Goal: Information Seeking & Learning: Check status

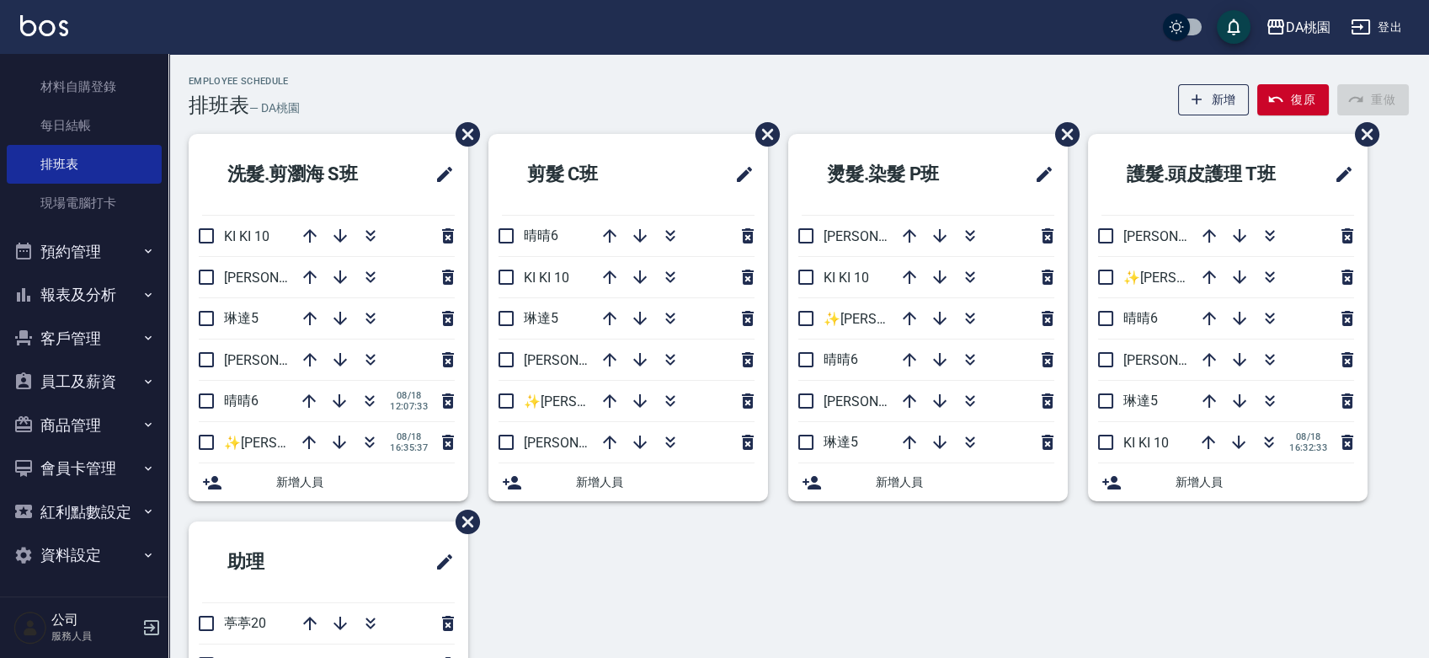
click at [77, 302] on button "報表及分析" at bounding box center [84, 295] width 155 height 44
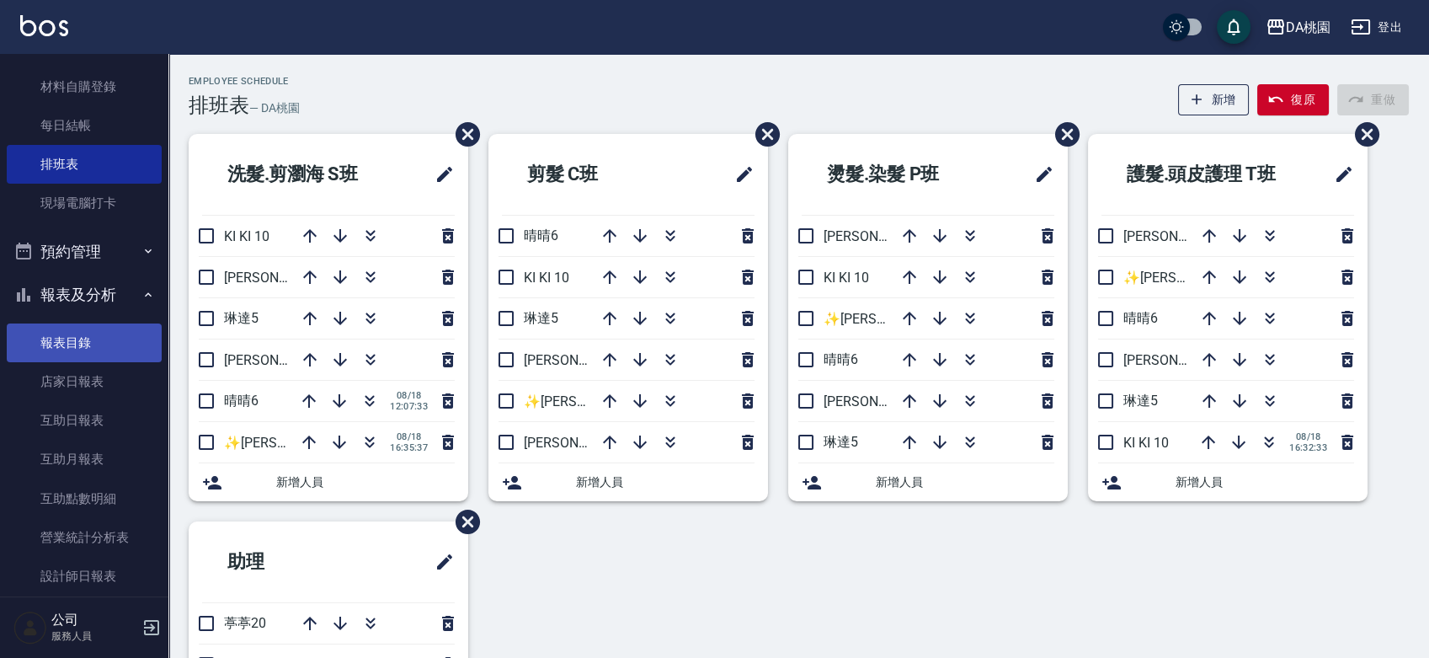
scroll to position [480, 0]
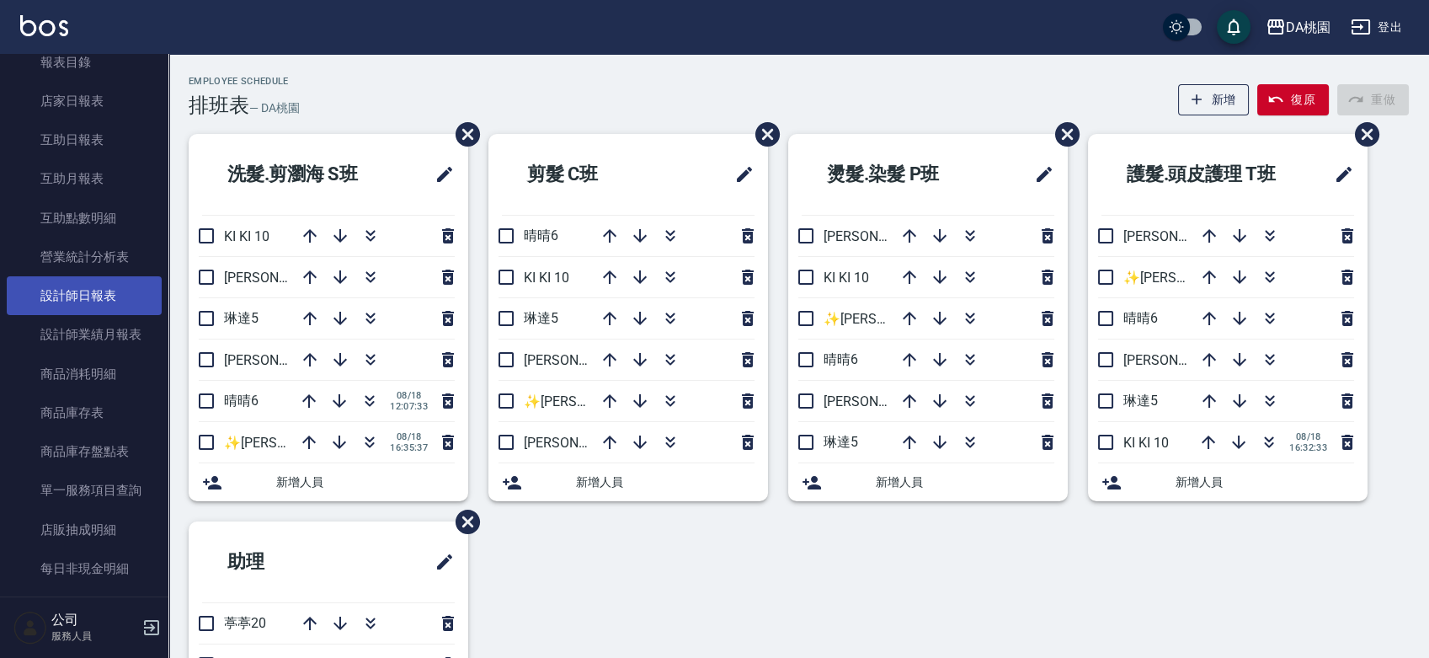
click at [94, 292] on link "設計師日報表" at bounding box center [84, 295] width 155 height 39
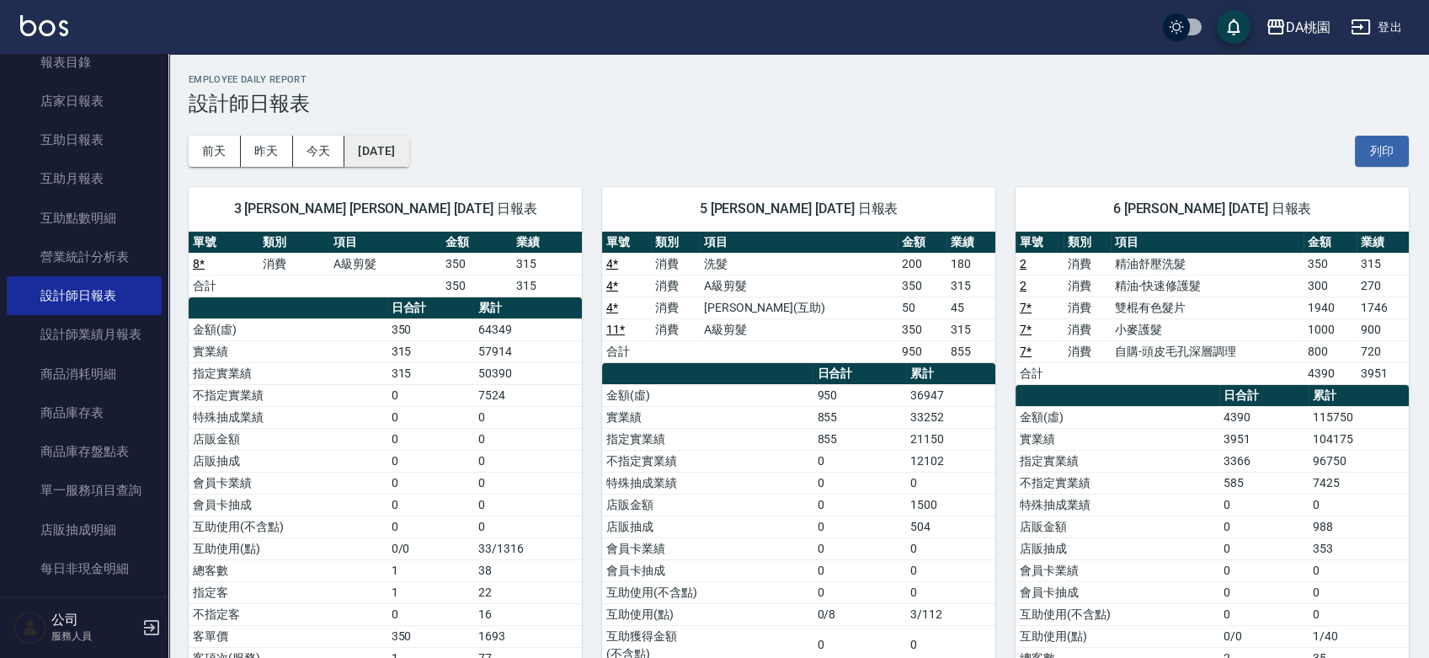
click at [408, 154] on button "2025/08/18" at bounding box center [376, 151] width 64 height 31
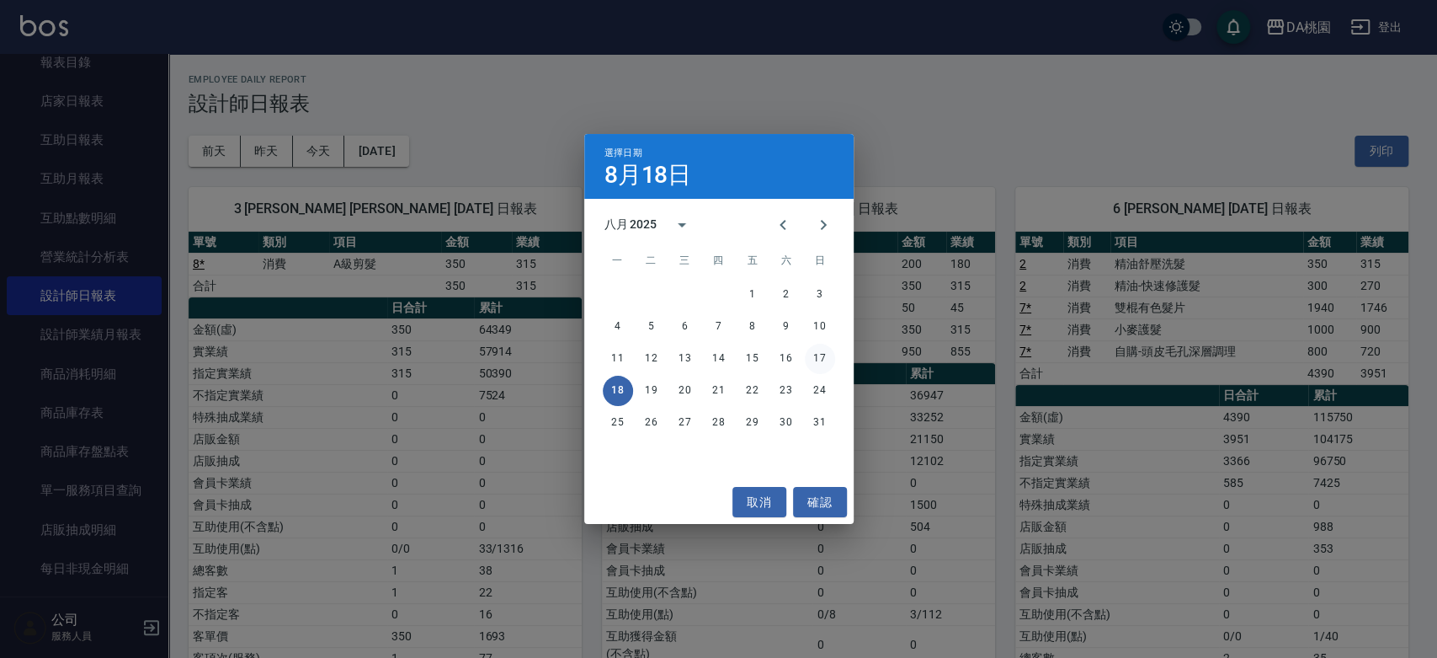
click at [811, 354] on button "17" at bounding box center [820, 359] width 30 height 30
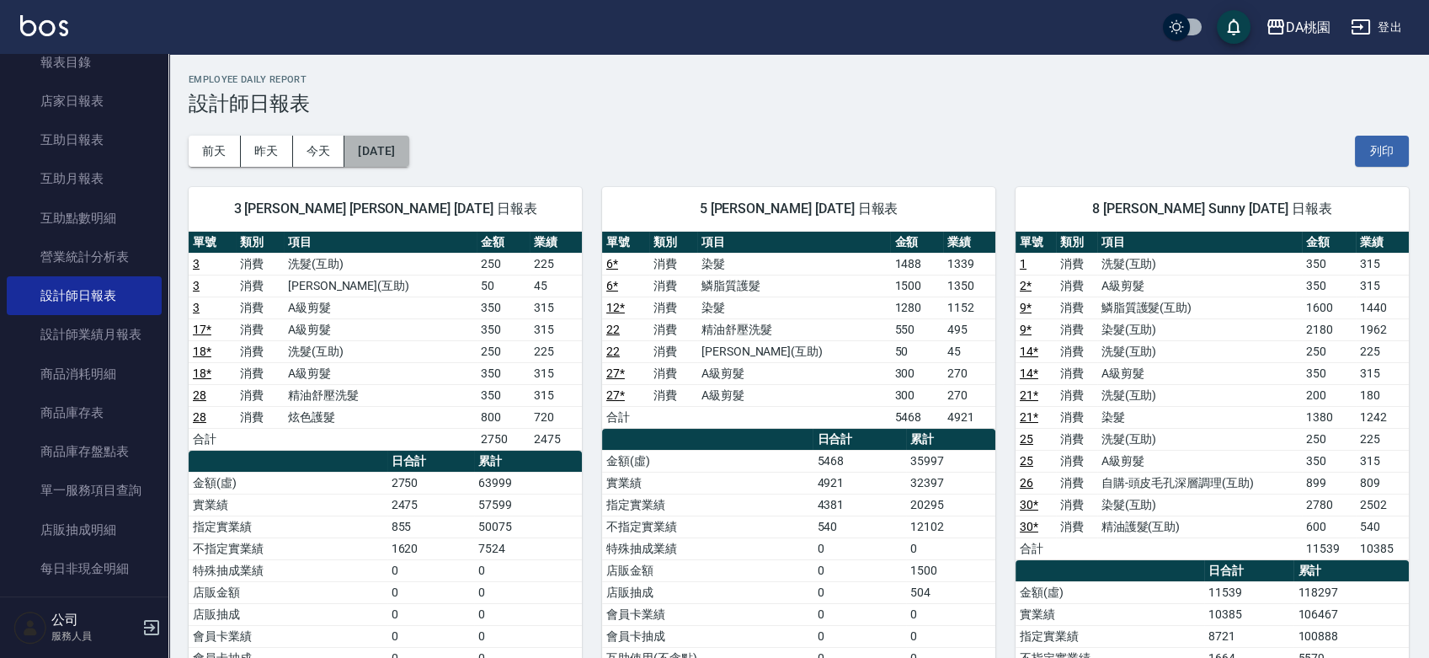
click at [408, 141] on button "2025/08/17" at bounding box center [376, 151] width 64 height 31
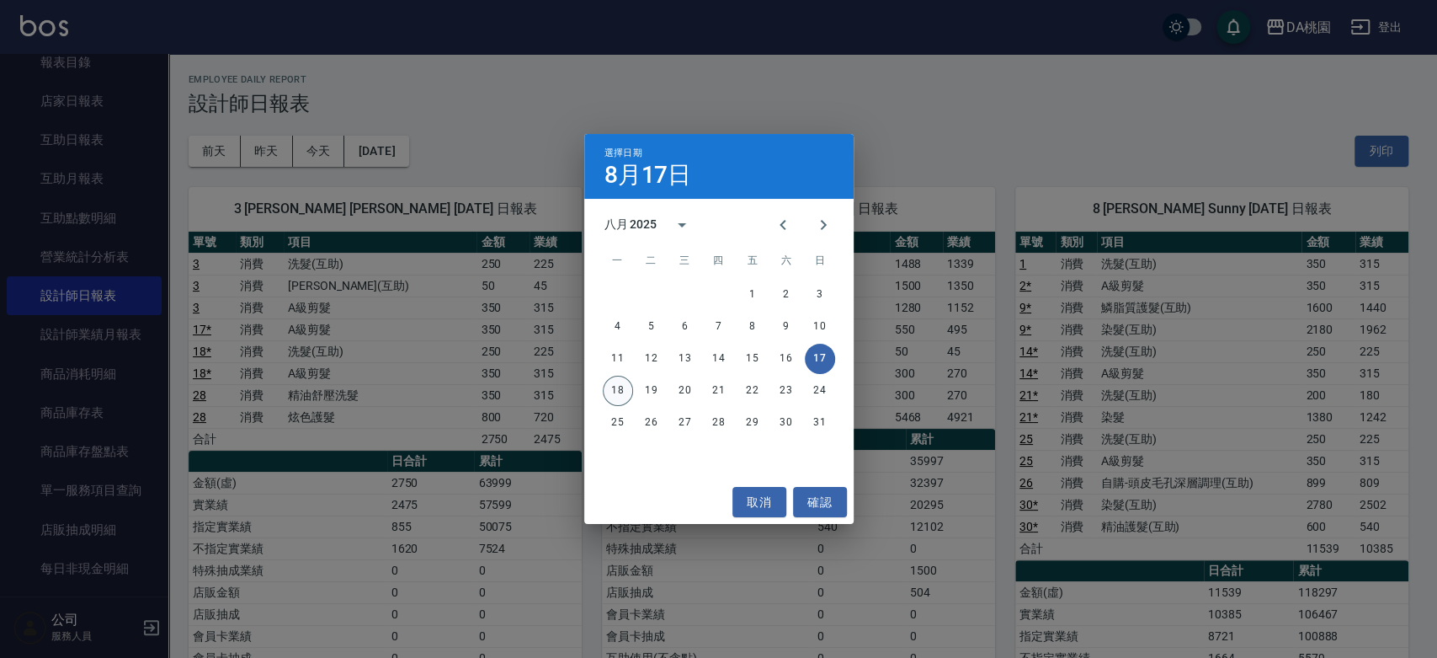
click at [615, 384] on button "18" at bounding box center [618, 390] width 30 height 30
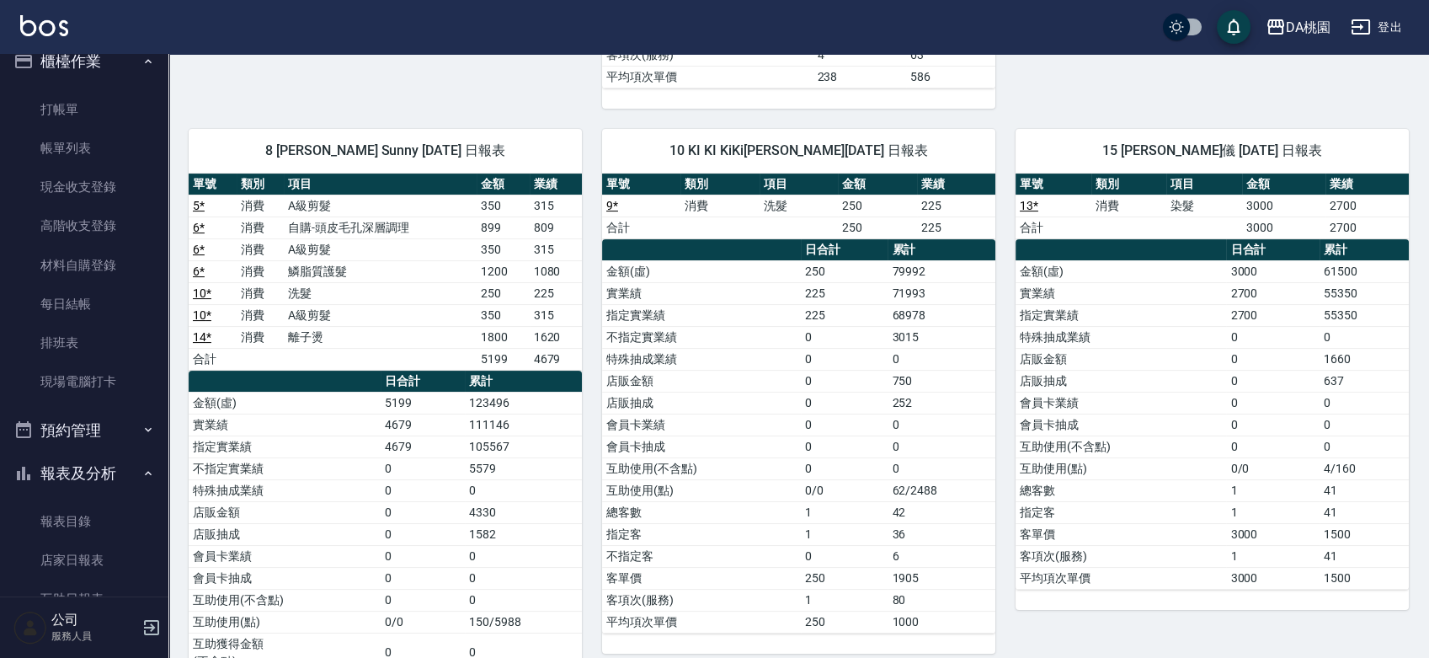
scroll to position [13, 0]
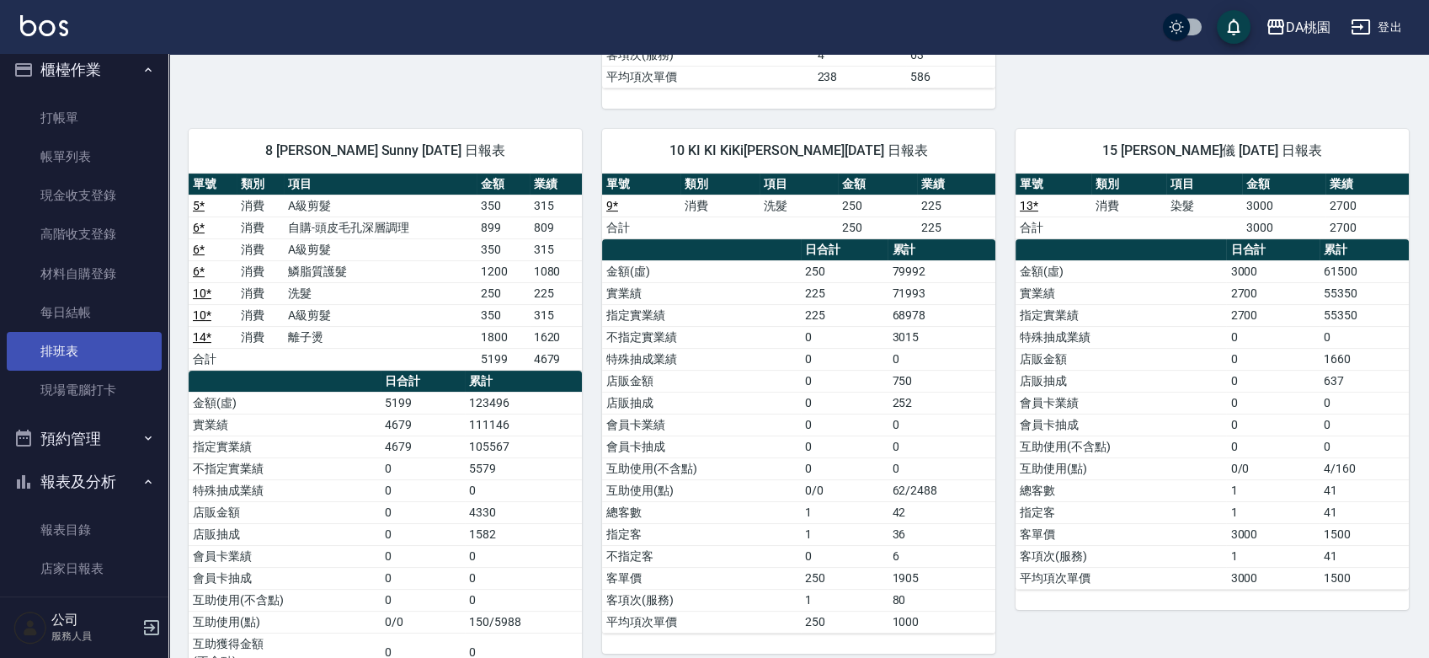
click at [65, 346] on link "排班表" at bounding box center [84, 351] width 155 height 39
